Goal: Check status: Check status

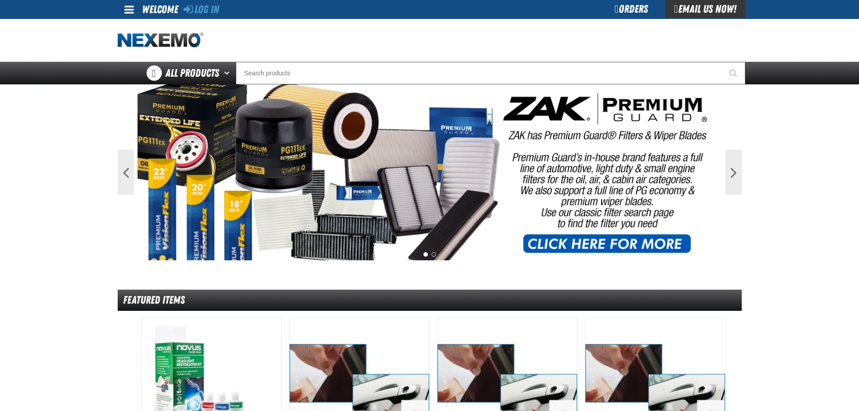
click at [634, 10] on div "Orders" at bounding box center [632, 9] width 68 height 18
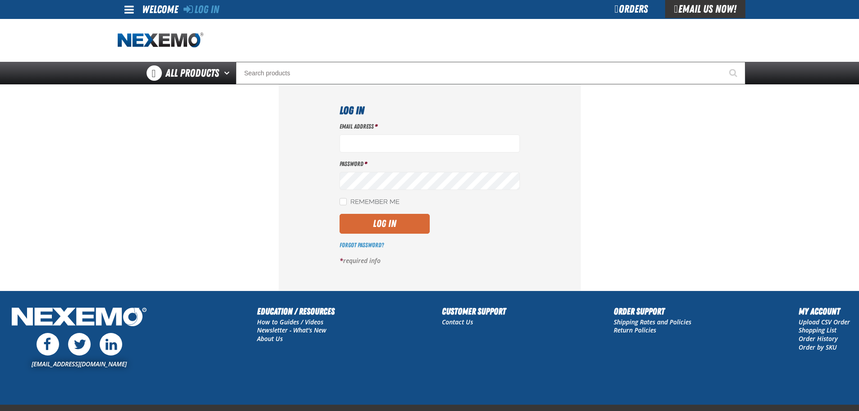
type input "[EMAIL_ADDRESS][DOMAIN_NAME]"
click at [380, 221] on button "Log In" at bounding box center [385, 224] width 90 height 20
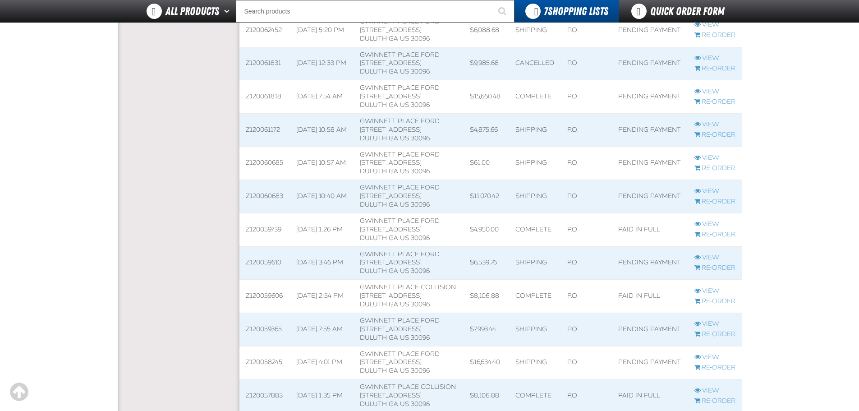
scroll to position [583, 0]
